Goal: Transaction & Acquisition: Purchase product/service

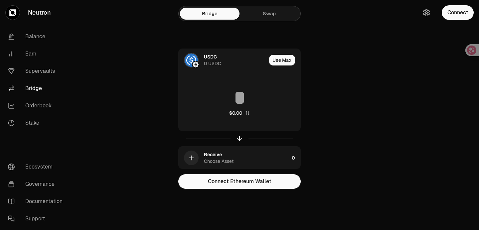
click at [263, 15] on link "Swap" at bounding box center [270, 14] width 60 height 12
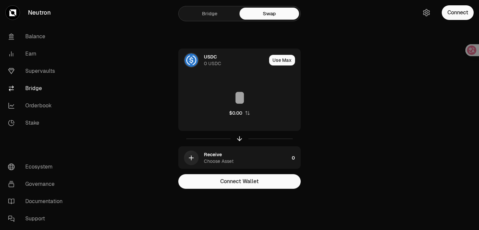
click at [203, 15] on link "Bridge" at bounding box center [210, 14] width 60 height 12
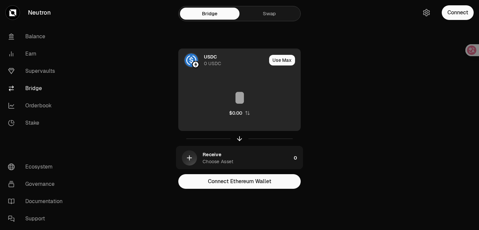
click at [214, 61] on div "0 USDC" at bounding box center [212, 63] width 17 height 7
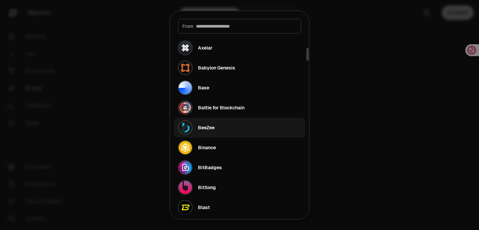
scroll to position [210, 0]
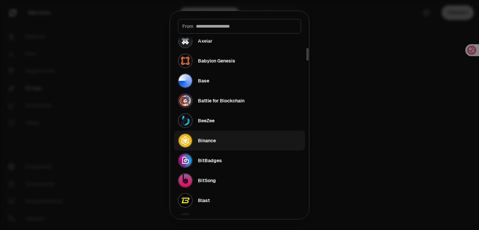
click at [223, 136] on button "Binance" at bounding box center [239, 141] width 131 height 20
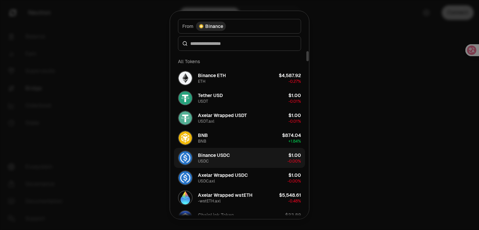
click at [234, 159] on button "Binance USDC USDC $1.00 -0.00%" at bounding box center [239, 158] width 131 height 20
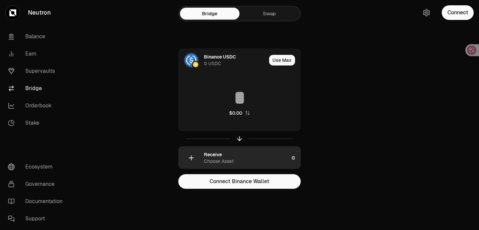
click at [242, 163] on div "Receive Choose Asset" at bounding box center [246, 157] width 85 height 13
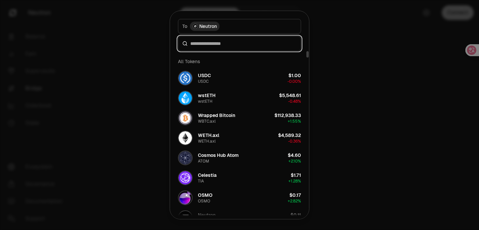
click at [219, 44] on input at bounding box center [243, 43] width 106 height 7
click at [224, 45] on input at bounding box center [243, 43] width 106 height 7
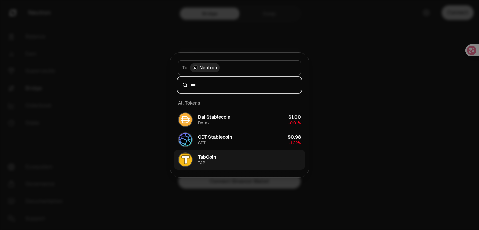
type input "***"
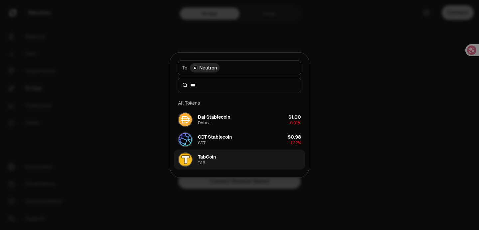
click at [231, 162] on button "TabCoin TAB" at bounding box center [239, 160] width 131 height 20
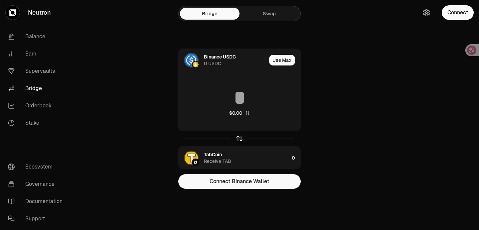
click at [240, 141] on icon "button" at bounding box center [239, 138] width 7 height 7
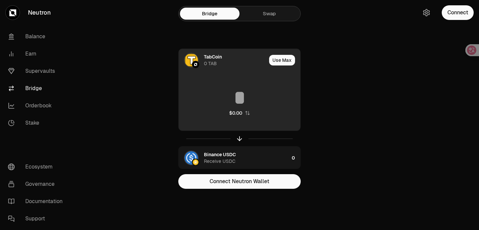
click at [242, 96] on input at bounding box center [240, 98] width 122 height 20
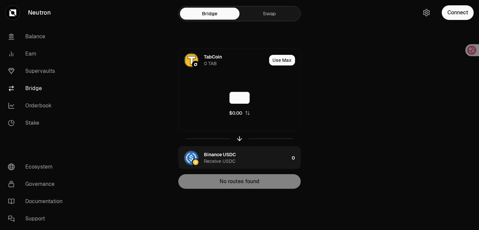
type input "***"
